Goal: Transaction & Acquisition: Purchase product/service

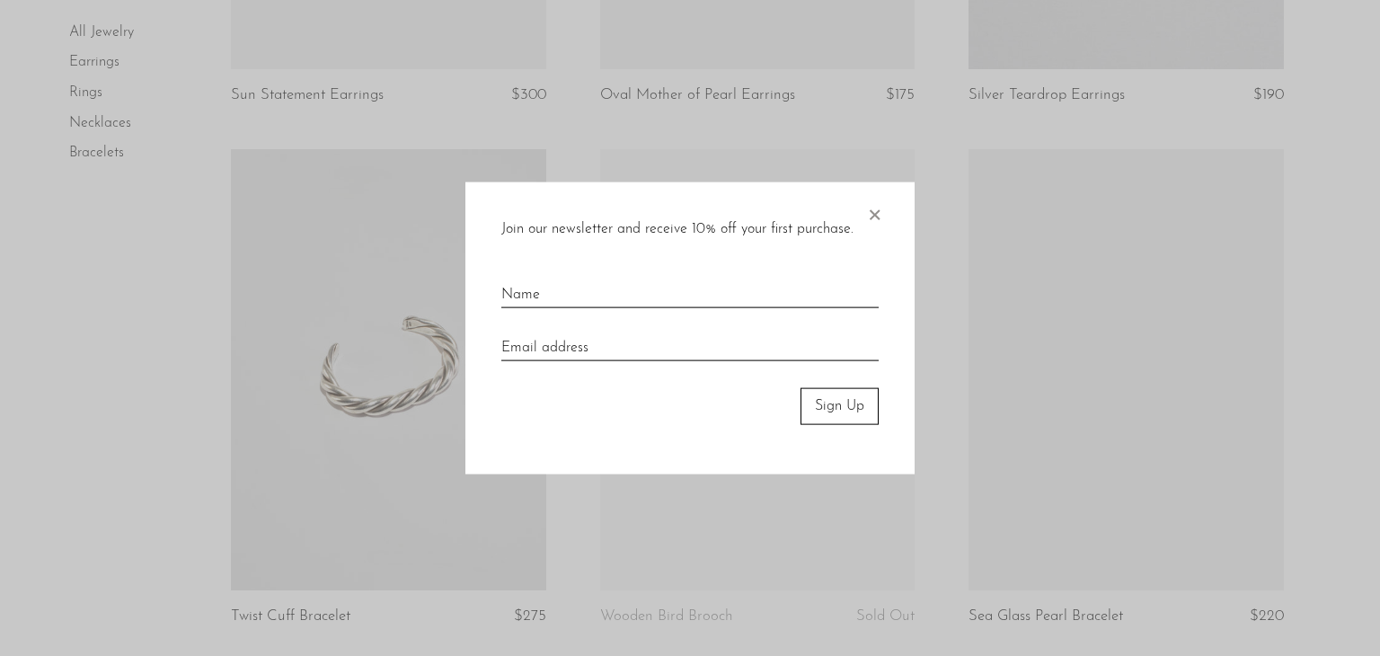
scroll to position [1599, 0]
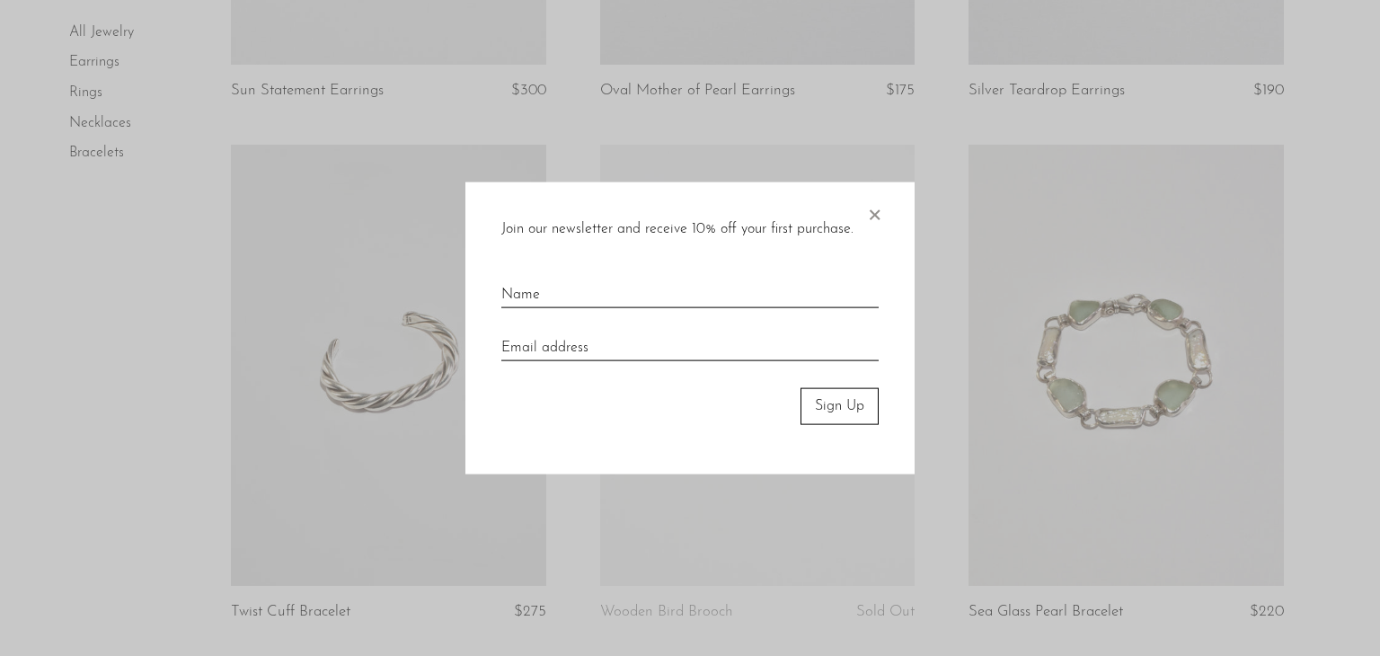
click at [878, 221] on span "×" at bounding box center [874, 210] width 18 height 57
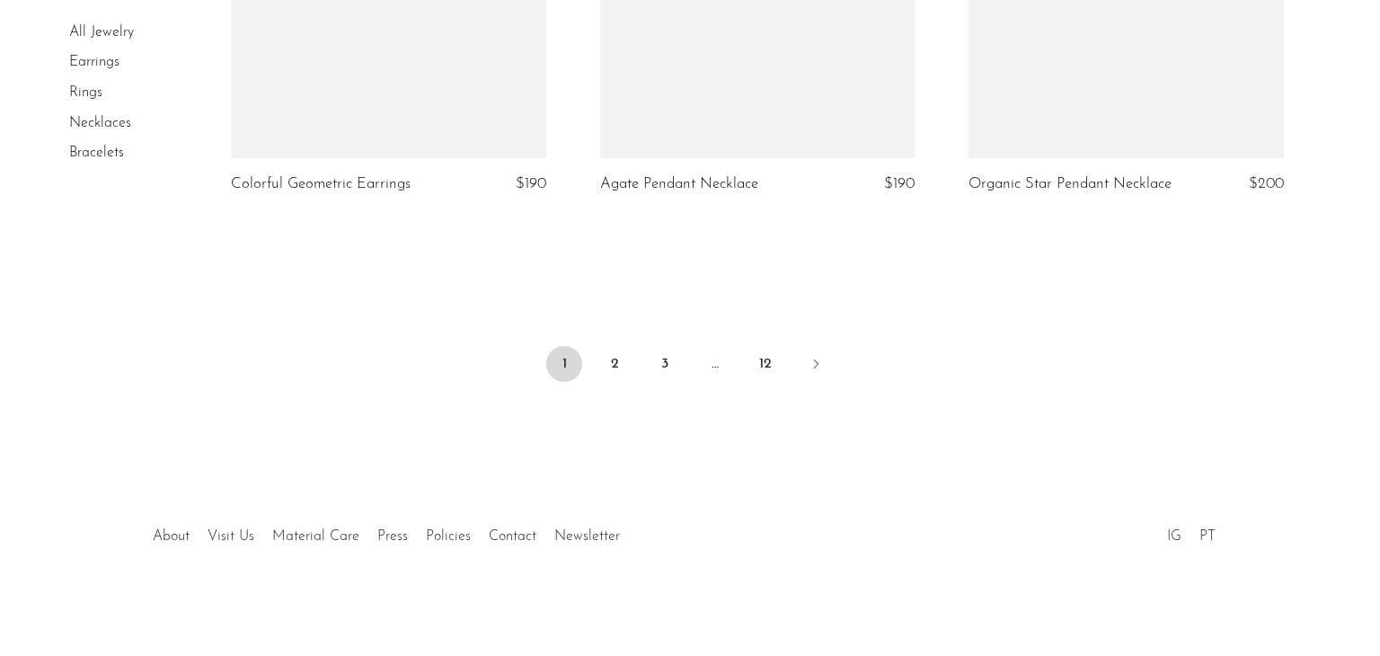
scroll to position [6206, 0]
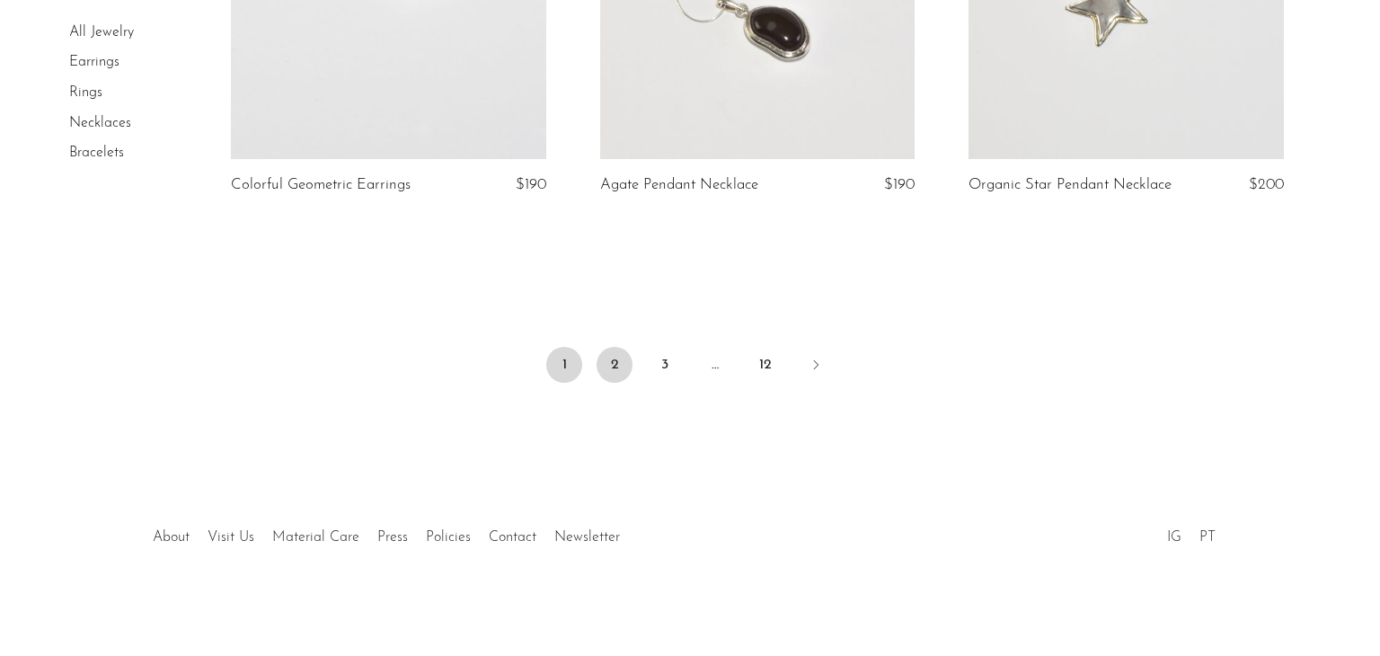
click at [613, 371] on link "2" at bounding box center [614, 365] width 36 height 36
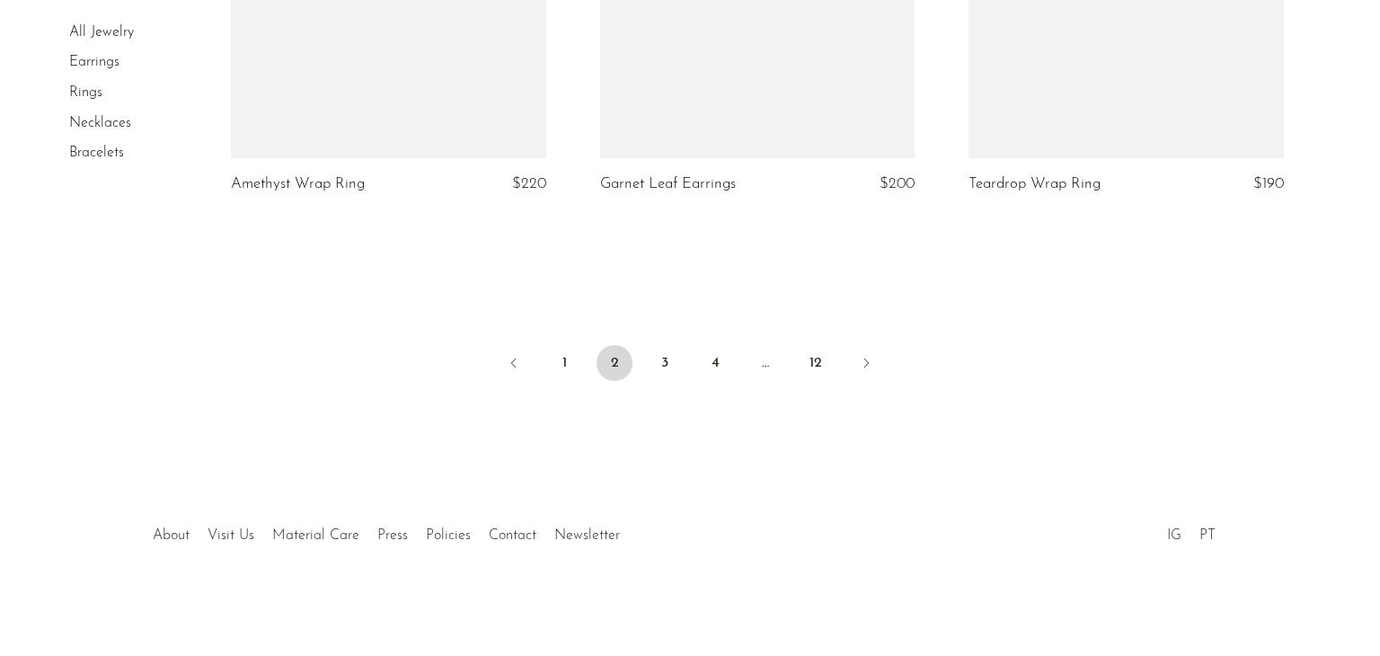
scroll to position [6222, 0]
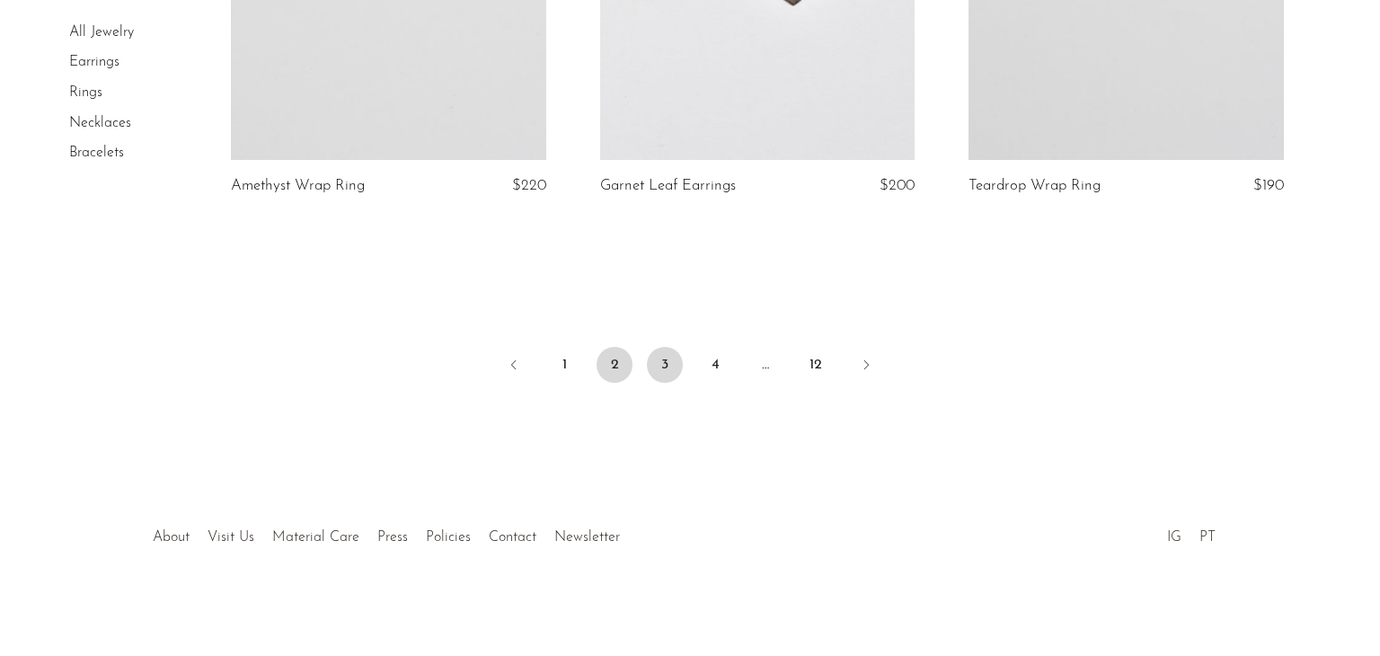
click at [667, 350] on link "3" at bounding box center [665, 365] width 36 height 36
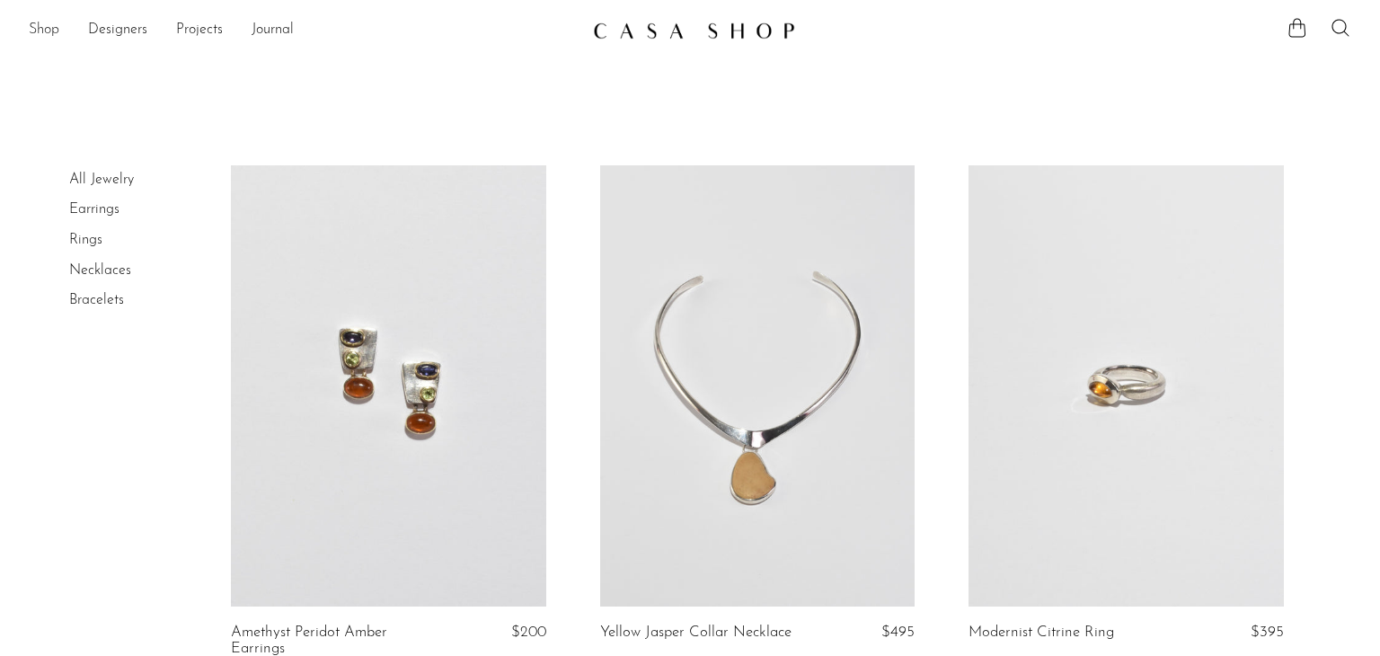
click at [38, 27] on link "Shop" at bounding box center [44, 30] width 31 height 23
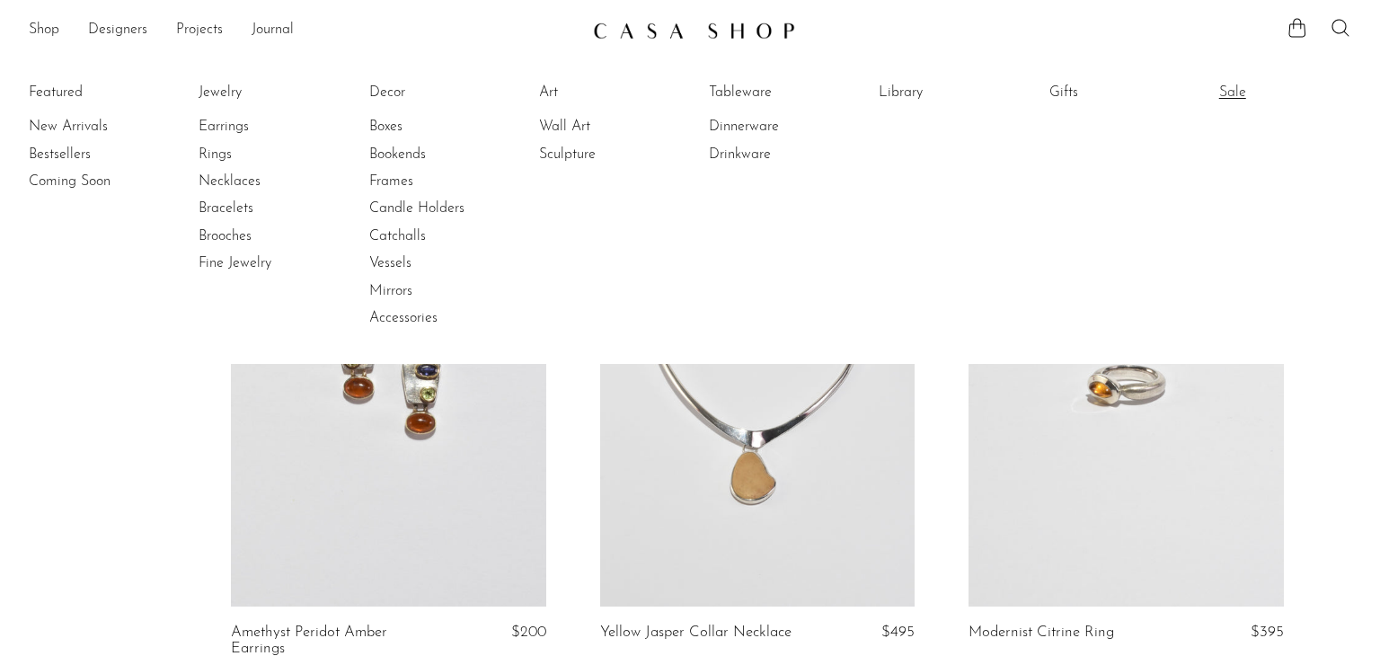
click at [1238, 83] on link "Sale" at bounding box center [1286, 93] width 135 height 20
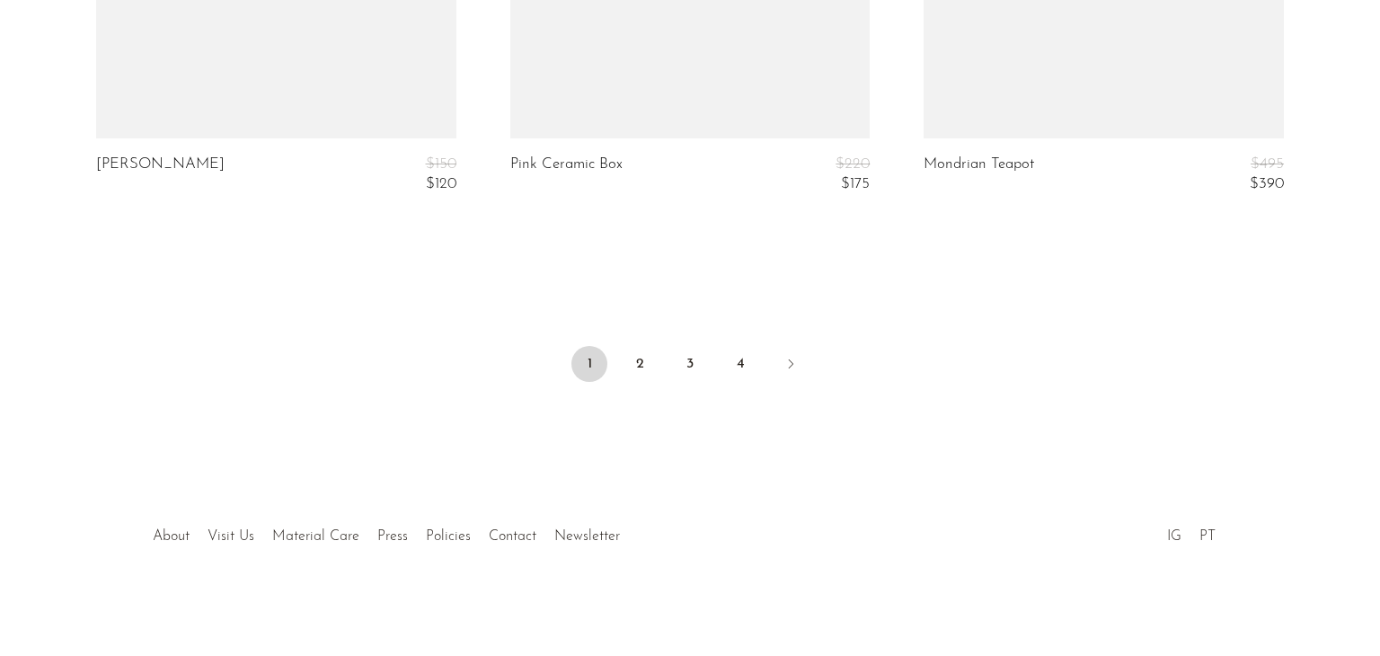
scroll to position [7168, 0]
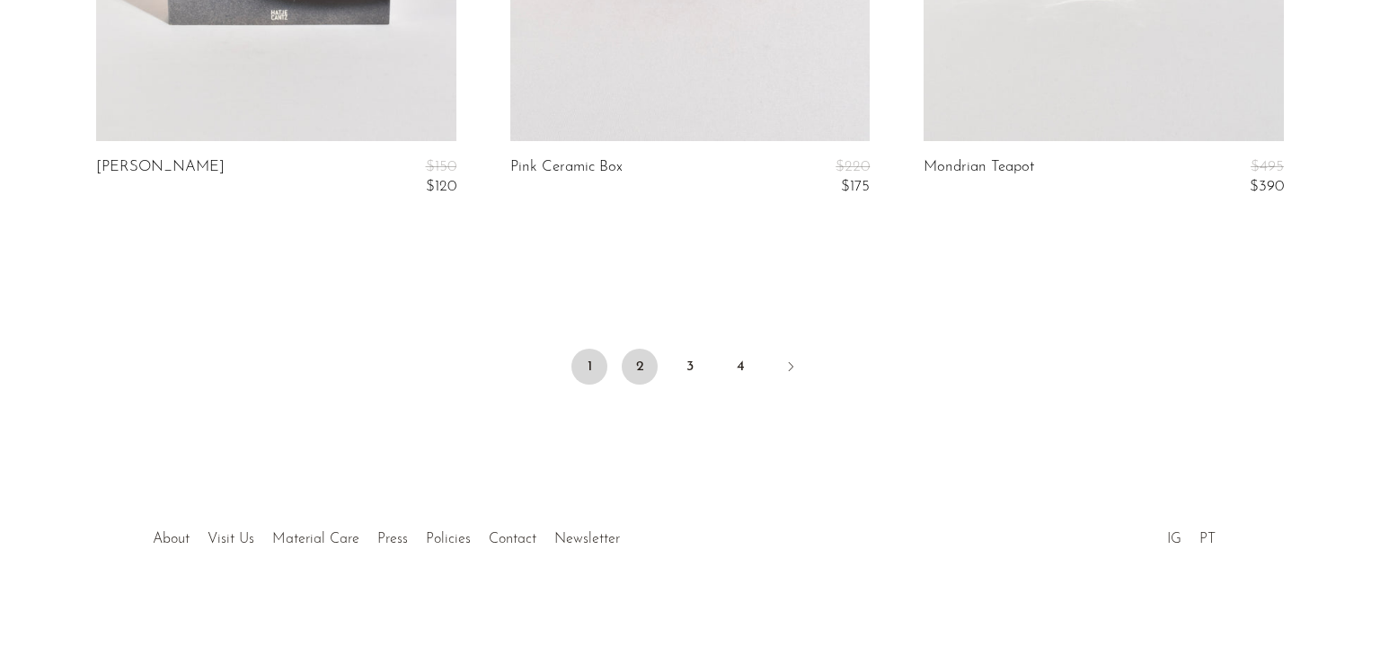
click at [636, 366] on link "2" at bounding box center [640, 366] width 36 height 36
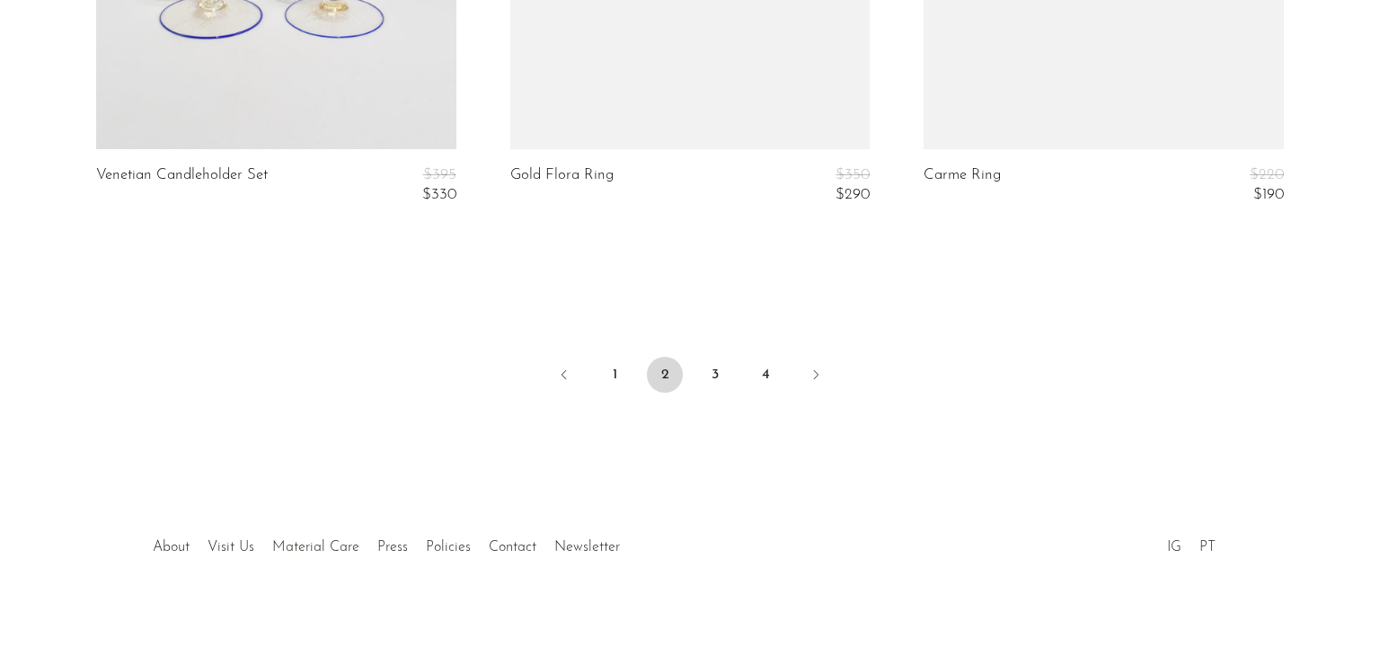
scroll to position [7164, 0]
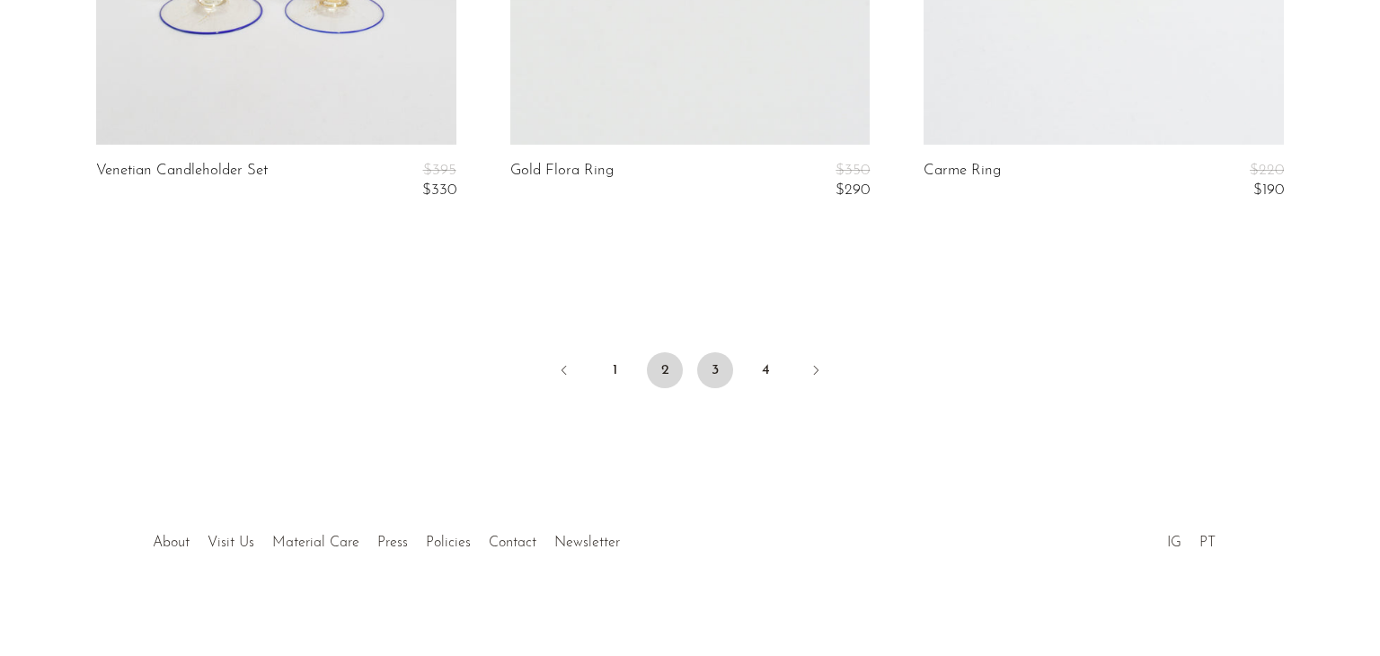
click at [720, 378] on link "3" at bounding box center [715, 370] width 36 height 36
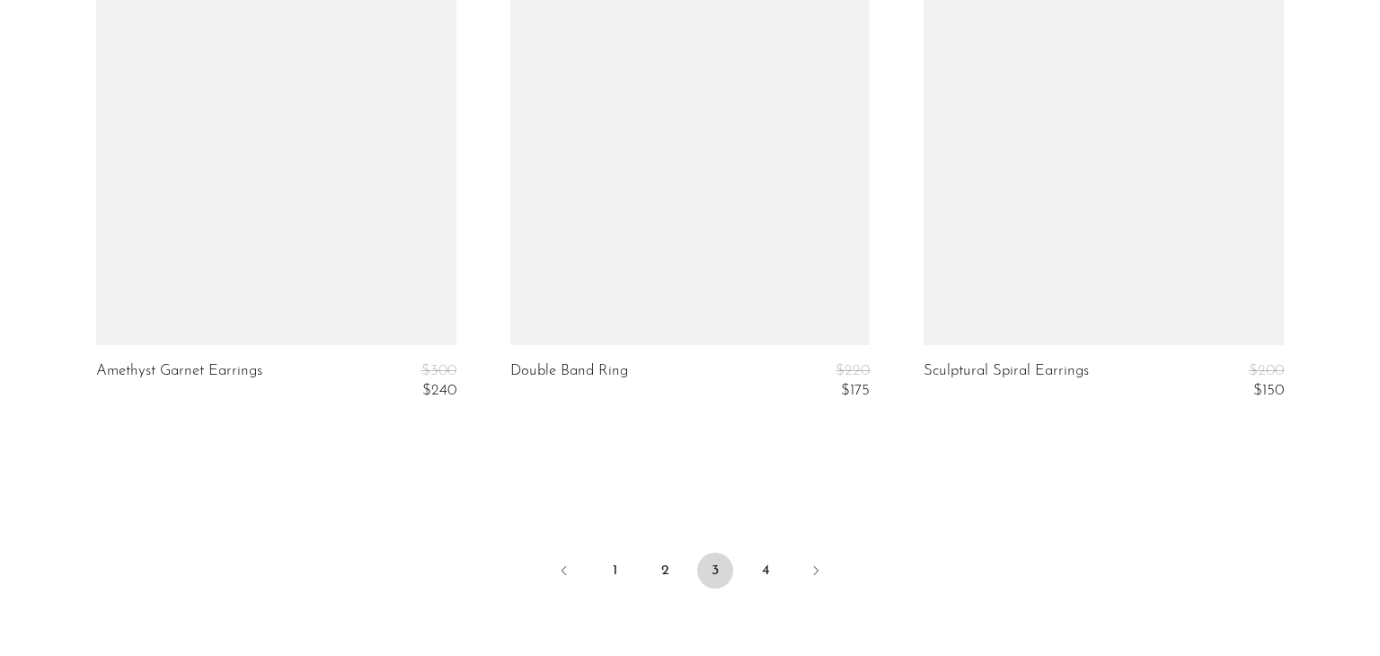
scroll to position [6968, 0]
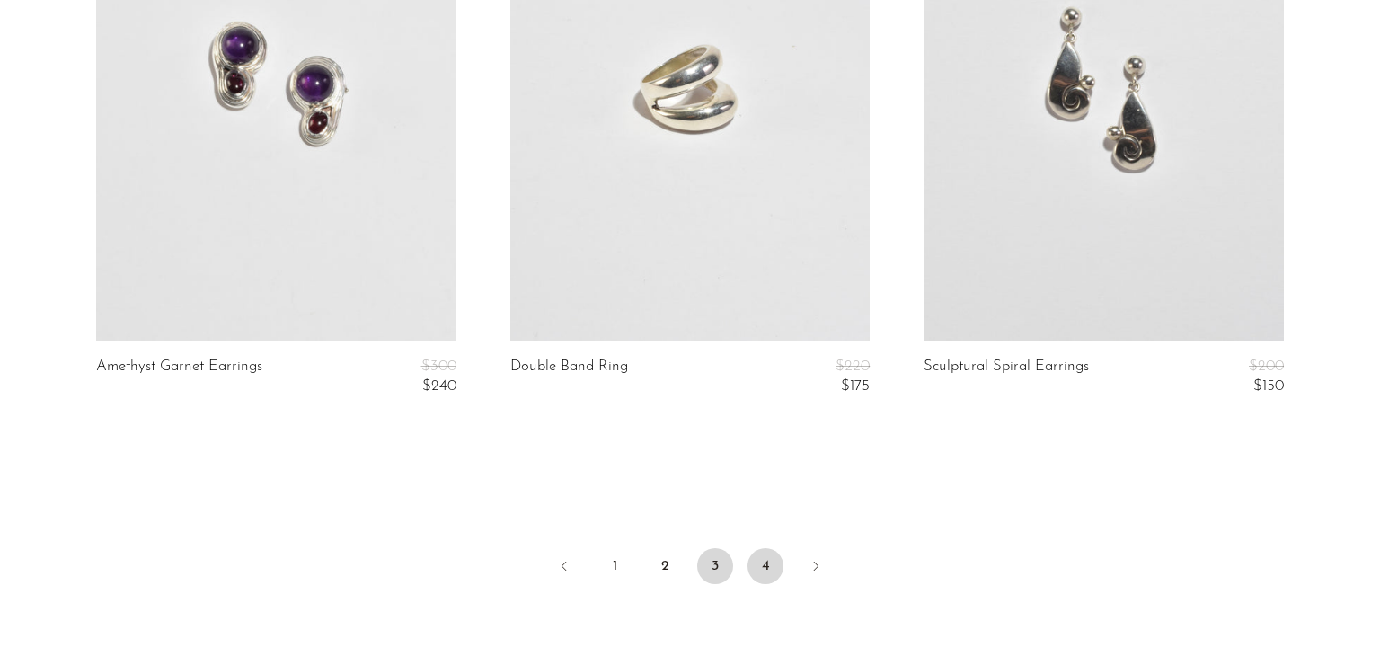
click at [763, 565] on link "4" at bounding box center [765, 566] width 36 height 36
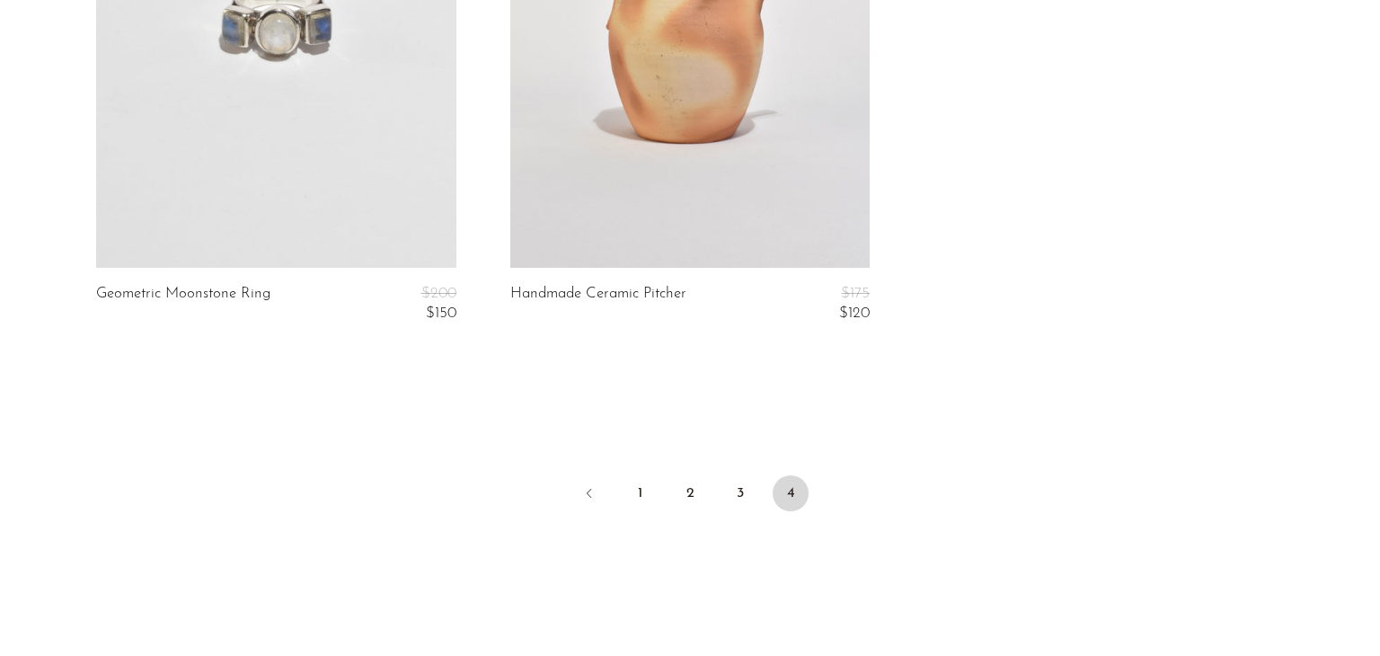
scroll to position [1605, 0]
